Goal: Check status: Check status

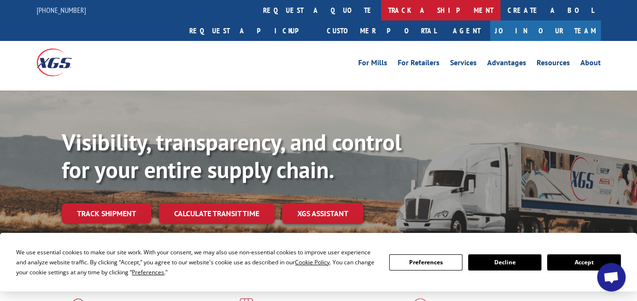
click at [381, 11] on link "track a shipment" at bounding box center [440, 10] width 119 height 20
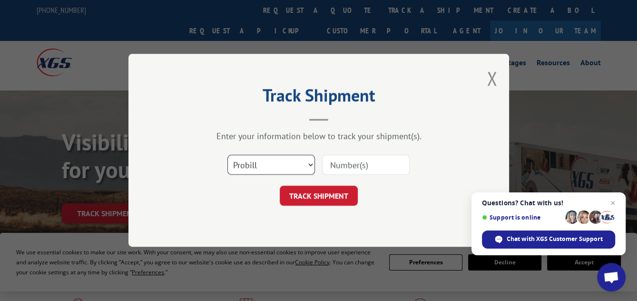
click at [311, 162] on select "Select category... Probill BOL PO" at bounding box center [272, 165] width 88 height 20
select select "po"
click at [228, 155] on select "Select category... Probill BOL PO" at bounding box center [272, 165] width 88 height 20
click at [367, 162] on input at bounding box center [366, 165] width 88 height 20
type input "503770"
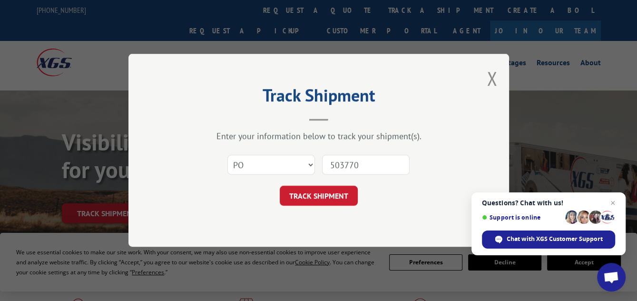
click button "TRACK SHIPMENT" at bounding box center [319, 196] width 78 height 20
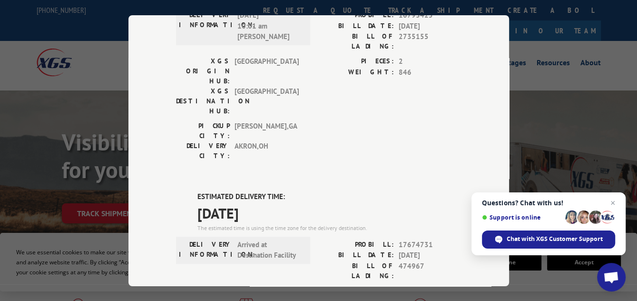
scroll to position [333, 0]
